Goal: Task Accomplishment & Management: Complete application form

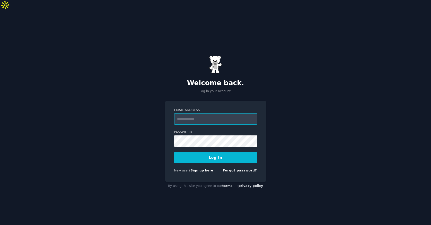
click at [222, 113] on input "Email Address" at bounding box center [215, 118] width 83 height 11
click at [200, 168] on link "Sign up here" at bounding box center [201, 170] width 23 height 4
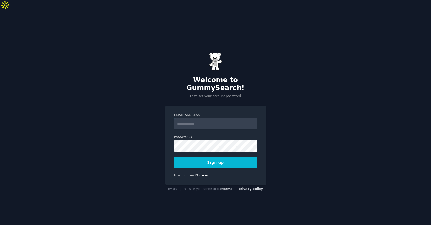
click at [225, 118] on input "Email Address" at bounding box center [215, 123] width 83 height 11
type input "**********"
click at [215, 157] on button "Sign up" at bounding box center [215, 162] width 83 height 11
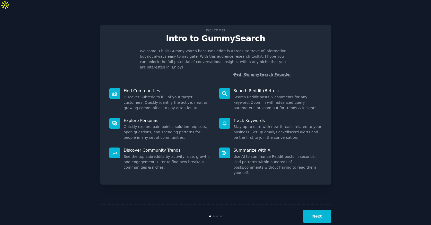
click at [316, 210] on button "Next" at bounding box center [317, 216] width 28 height 13
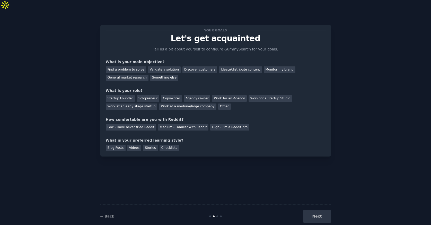
click at [316, 210] on div "Next" at bounding box center [292, 216] width 77 height 13
click at [314, 210] on div "Next" at bounding box center [292, 216] width 77 height 13
click at [278, 183] on div "Your goals Let's get acquainted Tell us a bit about yourself to configure Gummy…" at bounding box center [215, 122] width 230 height 210
click at [132, 66] on div "Find a problem to solve" at bounding box center [126, 69] width 40 height 6
click at [173, 66] on div "Validate a solution" at bounding box center [164, 69] width 33 height 6
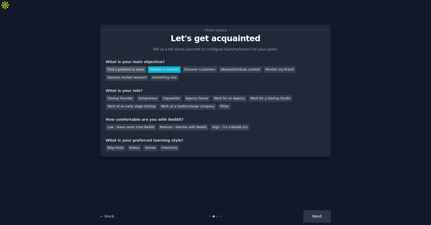
click at [134, 66] on div "Find a problem to solve" at bounding box center [126, 69] width 40 height 6
click at [153, 95] on div "Solopreneur" at bounding box center [147, 98] width 23 height 6
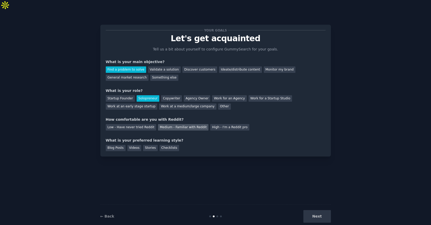
click at [176, 124] on div "Medium - Familiar with Reddit" at bounding box center [183, 127] width 50 height 6
click at [120, 145] on div "Blog Posts" at bounding box center [116, 148] width 20 height 6
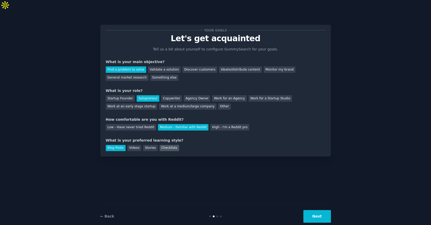
click at [169, 145] on div "Checklists" at bounding box center [169, 148] width 20 height 6
click at [120, 145] on div "Blog Posts" at bounding box center [116, 148] width 20 height 6
click at [318, 211] on button "Next" at bounding box center [317, 216] width 28 height 13
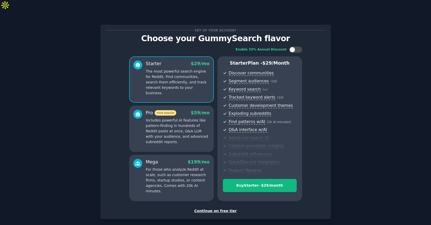
click at [223, 208] on div "Continue on free tier" at bounding box center [216, 210] width 220 height 5
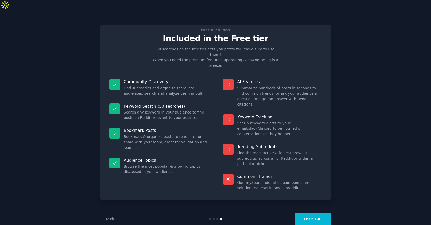
click at [319, 212] on button "Let's Go!" at bounding box center [312, 218] width 36 height 13
